Goal: Task Accomplishment & Management: Complete application form

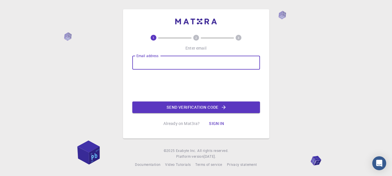
click at [170, 64] on input "Email address" at bounding box center [196, 63] width 128 height 14
type input "[EMAIL_ADDRESS][DOMAIN_NAME]"
click at [205, 108] on button "Send verification code" at bounding box center [196, 108] width 128 height 12
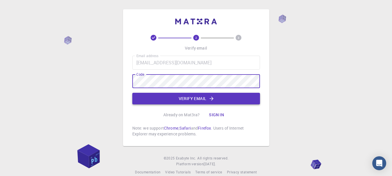
click at [194, 98] on button "Verify email" at bounding box center [196, 99] width 128 height 12
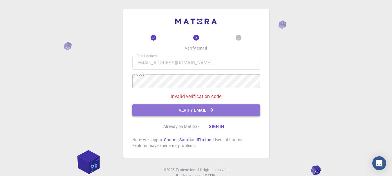
click at [220, 107] on button "Verify email" at bounding box center [196, 110] width 128 height 12
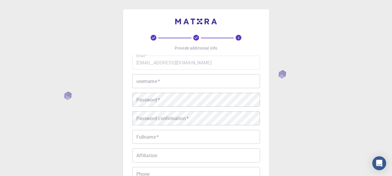
click at [230, 86] on input "username   *" at bounding box center [196, 81] width 128 height 14
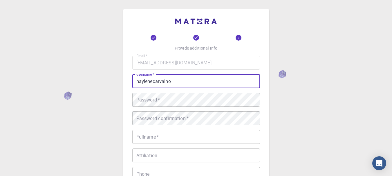
type input "naylenecarvalho"
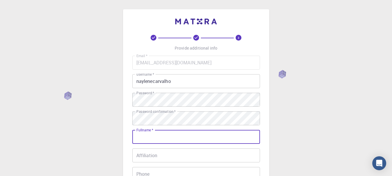
click at [197, 136] on input "Fullname   *" at bounding box center [196, 137] width 128 height 14
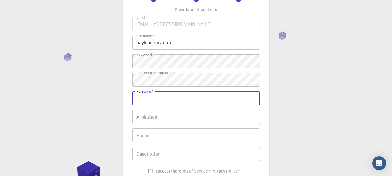
scroll to position [48, 0]
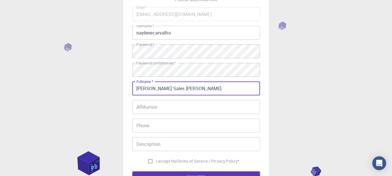
type input "[PERSON_NAME] Sales [PERSON_NAME]"
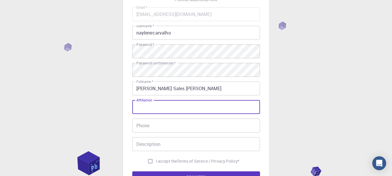
click at [222, 111] on input "Affiliation" at bounding box center [196, 107] width 128 height 14
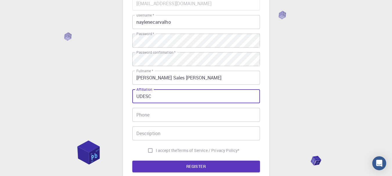
scroll to position [68, 0]
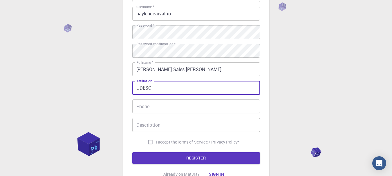
type input "UDESC"
click at [207, 109] on input "Phone" at bounding box center [196, 107] width 128 height 14
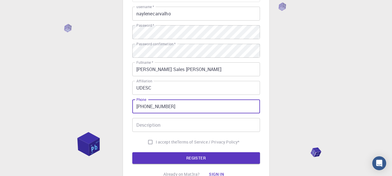
type input "[PHONE_NUMBER]"
click at [228, 128] on input "Description" at bounding box center [196, 125] width 128 height 14
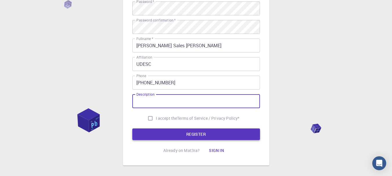
scroll to position [97, 0]
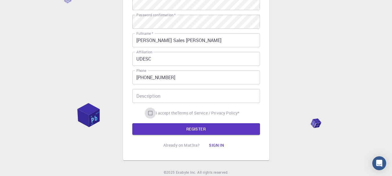
click at [147, 114] on input "I accept the Terms of Service / Privacy Policy *" at bounding box center [150, 113] width 11 height 11
checkbox input "true"
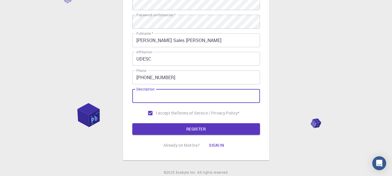
click at [167, 95] on input "Description" at bounding box center [196, 96] width 128 height 14
click at [200, 95] on input "Description" at bounding box center [196, 96] width 128 height 14
type input "Pesquisadora"
click at [197, 127] on button "REGISTER" at bounding box center [196, 129] width 128 height 12
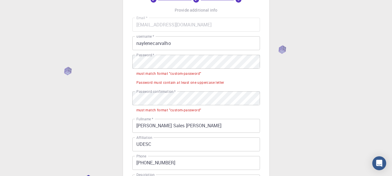
scroll to position [29, 0]
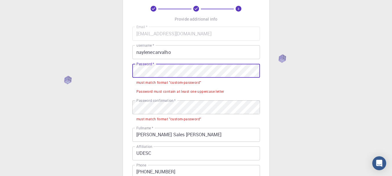
click at [107, 69] on div "3 Provide additional info Email   * [EMAIL_ADDRESS][DOMAIN_NAME] Email   * user…" at bounding box center [196, 132] width 392 height 322
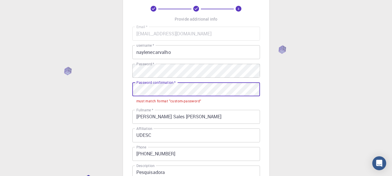
click at [98, 75] on div "3 Provide additional info Email   * [EMAIL_ADDRESS][DOMAIN_NAME] Email   * user…" at bounding box center [196, 123] width 392 height 304
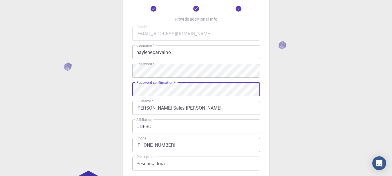
click at [225, 112] on input "[PERSON_NAME] Sales [PERSON_NAME]" at bounding box center [196, 108] width 128 height 14
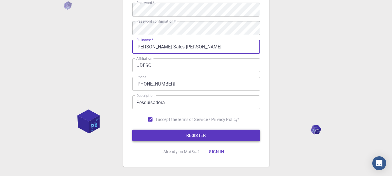
scroll to position [97, 0]
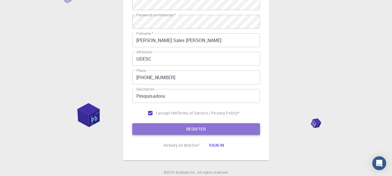
click at [214, 128] on button "REGISTER" at bounding box center [196, 129] width 128 height 12
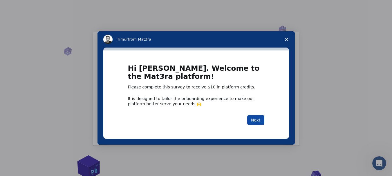
click at [258, 120] on button "Next" at bounding box center [255, 120] width 17 height 10
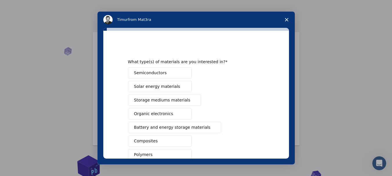
click at [287, 20] on polygon "Close survey" at bounding box center [286, 19] width 3 height 3
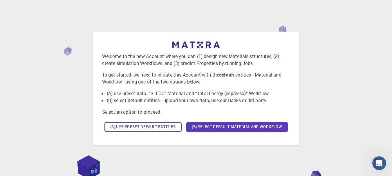
drag, startPoint x: 290, startPoint y: 130, endPoint x: 113, endPoint y: 129, distance: 176.5
click at [112, 129] on div "Welcome to the new Account where you can (1) design new Materials structures, (…" at bounding box center [196, 88] width 207 height 113
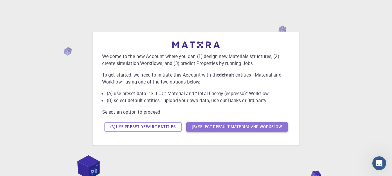
click at [212, 127] on button "(B) Select default material and workflow" at bounding box center [237, 126] width 102 height 9
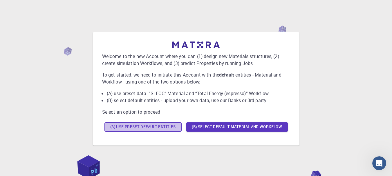
click at [142, 129] on button "(A) Use preset default entities" at bounding box center [142, 126] width 77 height 9
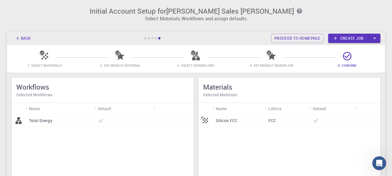
click at [145, 38] on div at bounding box center [145, 38] width 2 height 2
click at [160, 40] on div "Back Proceed to homepage Create job" at bounding box center [196, 38] width 378 height 14
click at [157, 39] on div "Back Proceed to homepage Create job" at bounding box center [196, 38] width 378 height 14
click at [153, 42] on div "Back Proceed to homepage Create job" at bounding box center [196, 38] width 378 height 14
click at [145, 41] on div "Back Proceed to homepage Create job" at bounding box center [196, 38] width 378 height 14
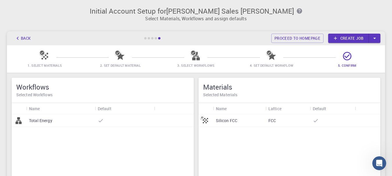
click at [26, 40] on button "Back" at bounding box center [23, 38] width 22 height 9
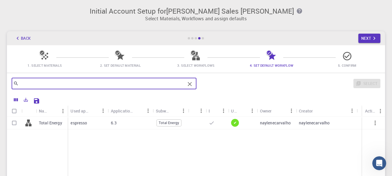
click at [65, 84] on input "text" at bounding box center [102, 84] width 167 height 8
click at [112, 62] on span "2. Set Default Material" at bounding box center [120, 62] width 71 height 14
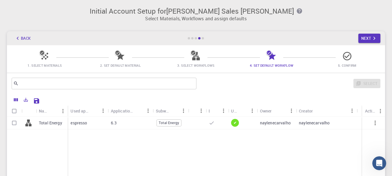
click at [187, 63] on span "3. Select Workflows" at bounding box center [195, 65] width 37 height 4
click at [197, 38] on div at bounding box center [196, 38] width 2 height 2
click at [199, 37] on div at bounding box center [199, 38] width 2 height 2
click at [29, 41] on button "Back" at bounding box center [23, 38] width 22 height 9
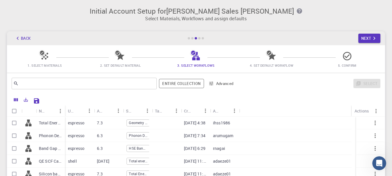
click at [192, 38] on div at bounding box center [192, 38] width 2 height 2
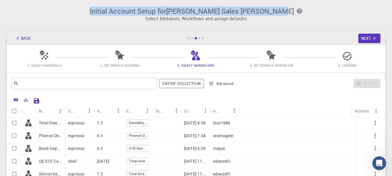
drag, startPoint x: 103, startPoint y: 10, endPoint x: 283, endPoint y: 10, distance: 180.0
click at [283, 10] on h3 "Initial Account Setup for [PERSON_NAME] Sales [PERSON_NAME]" at bounding box center [195, 11] width 371 height 8
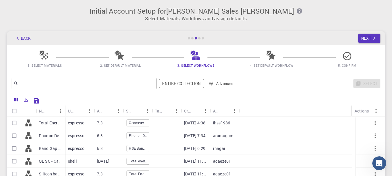
click at [250, 19] on p "Select Materials, Workflows and assign defaults" at bounding box center [195, 18] width 371 height 7
click at [193, 38] on div at bounding box center [192, 38] width 2 height 2
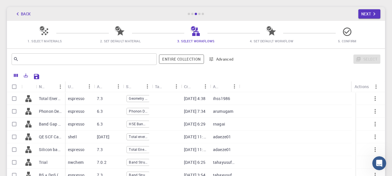
scroll to position [39, 0]
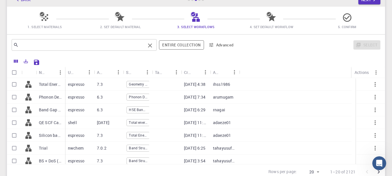
click at [94, 43] on input "text" at bounding box center [82, 45] width 127 height 8
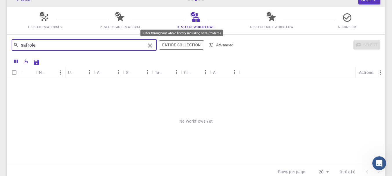
type input "safrole"
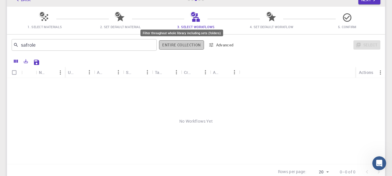
click at [192, 44] on button "Entire collection" at bounding box center [181, 44] width 45 height 9
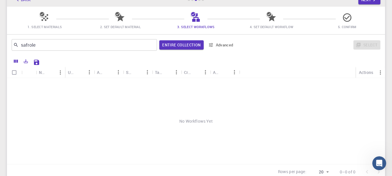
scroll to position [0, 0]
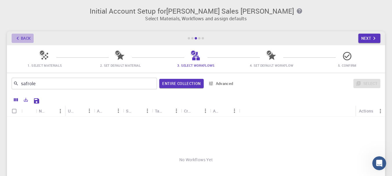
click at [26, 35] on button "Back" at bounding box center [23, 38] width 22 height 9
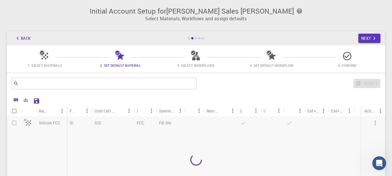
click at [28, 39] on button "Back" at bounding box center [23, 38] width 22 height 9
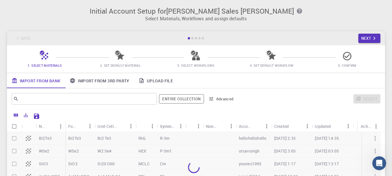
click at [28, 39] on div "Back Next" at bounding box center [196, 38] width 378 height 14
click at [29, 39] on div "Back Next" at bounding box center [196, 38] width 378 height 14
click at [26, 40] on div "Back Next" at bounding box center [196, 38] width 378 height 14
click at [192, 39] on div at bounding box center [192, 38] width 2 height 2
click at [197, 37] on div at bounding box center [195, 38] width 17 height 2
